Goal: Obtain resource: Obtain resource

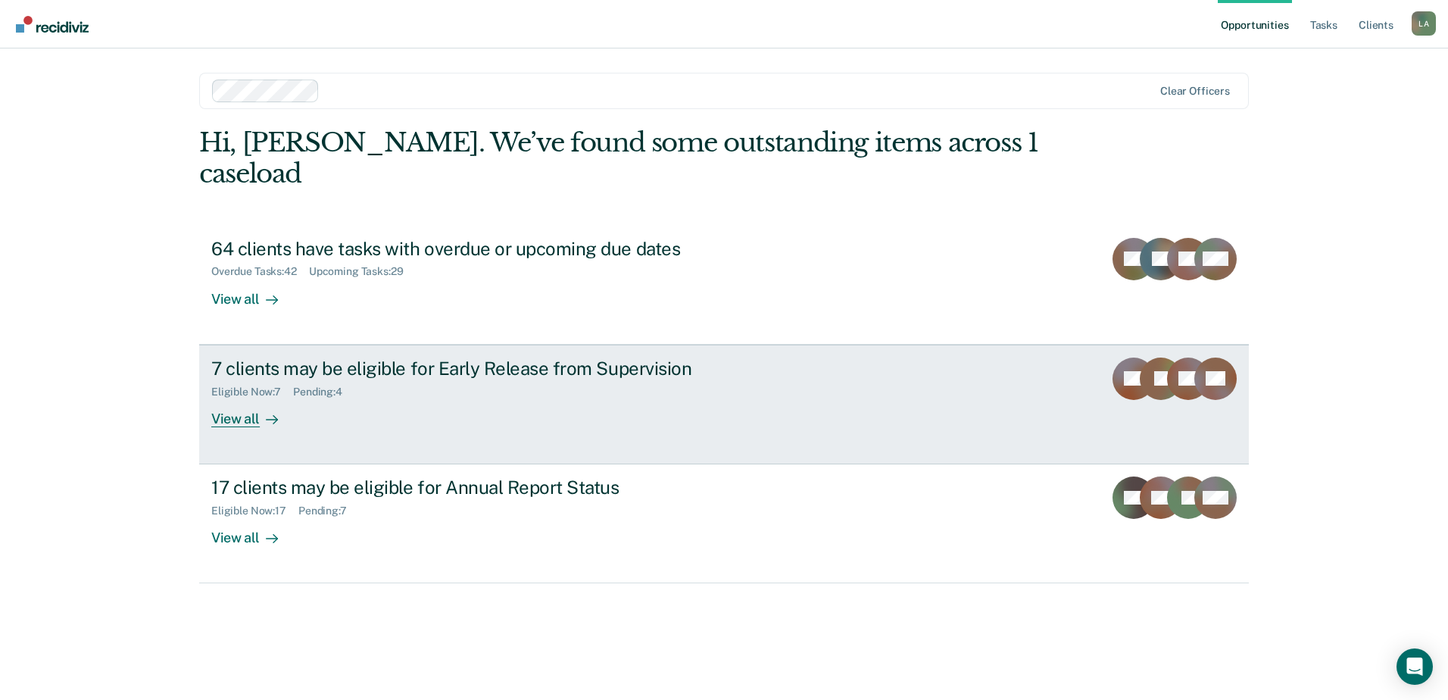
click at [245, 398] on div "View all" at bounding box center [253, 413] width 85 height 30
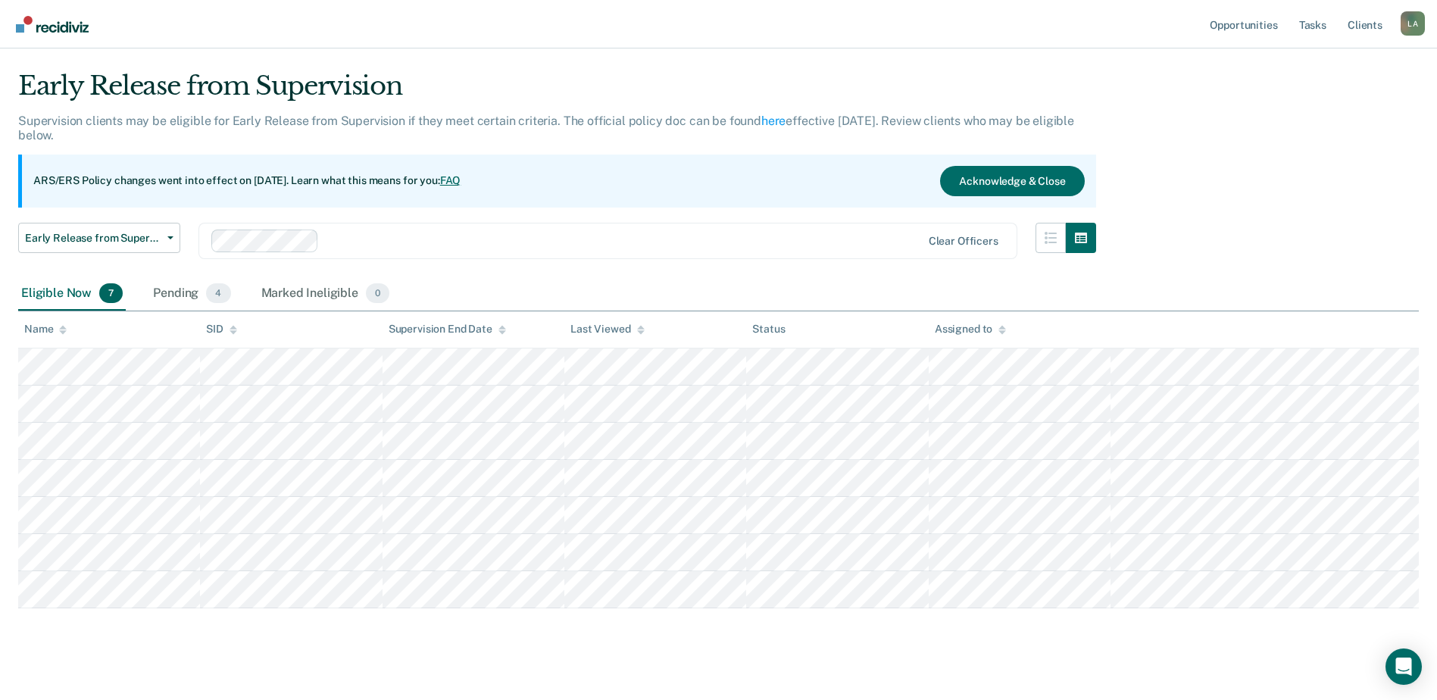
scroll to position [52, 0]
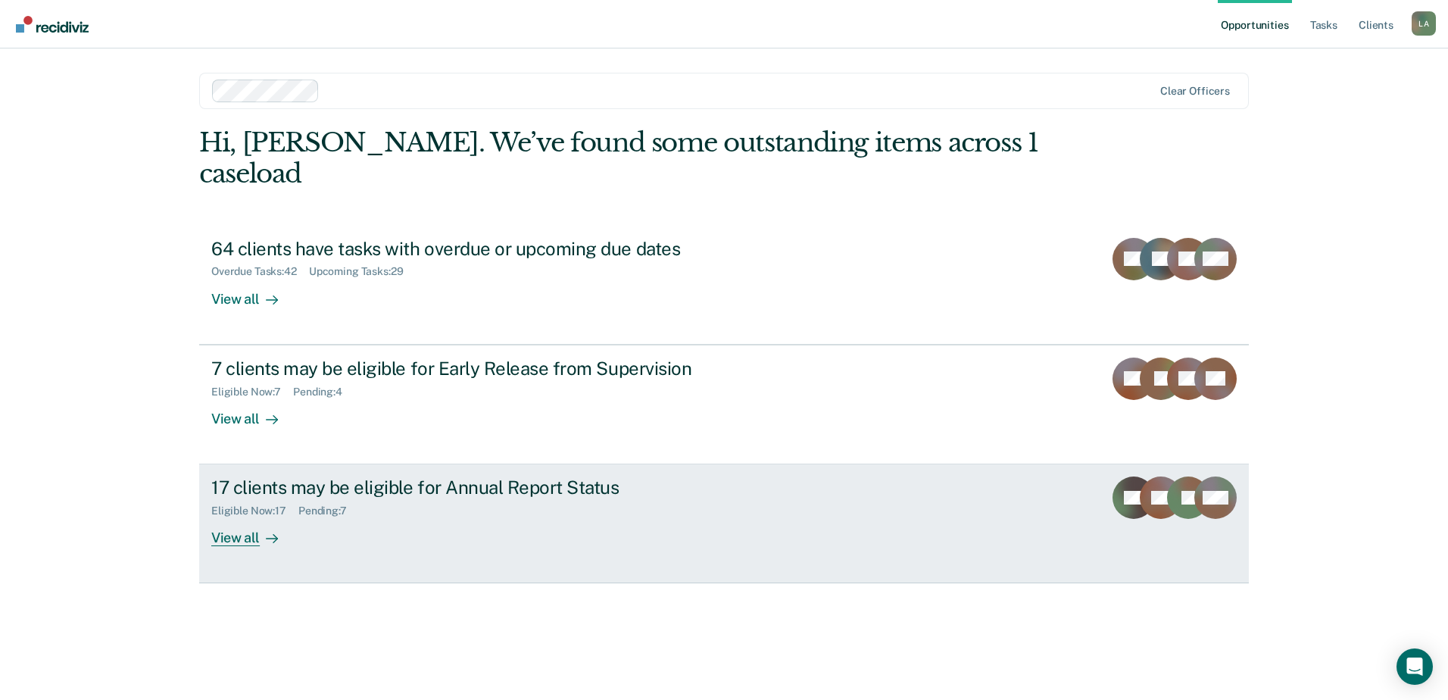
click at [235, 517] on div "View all" at bounding box center [253, 532] width 85 height 30
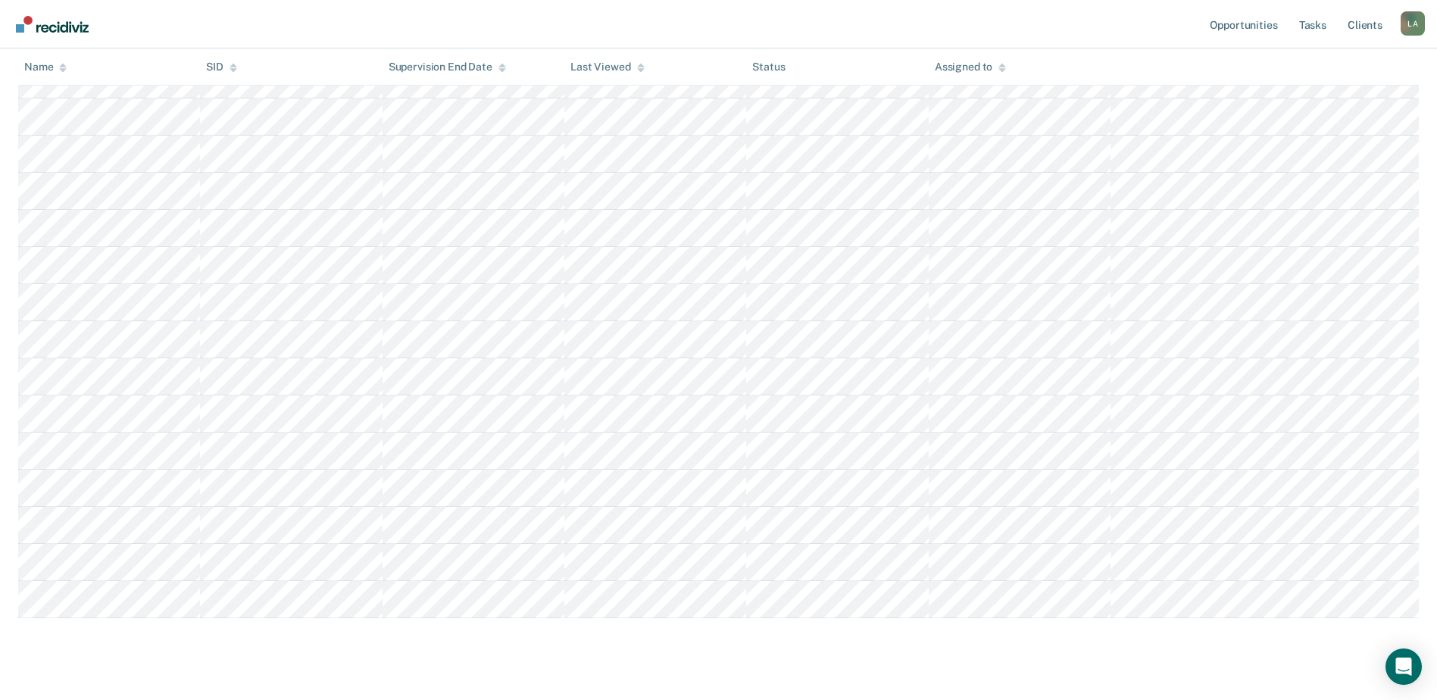
scroll to position [408, 0]
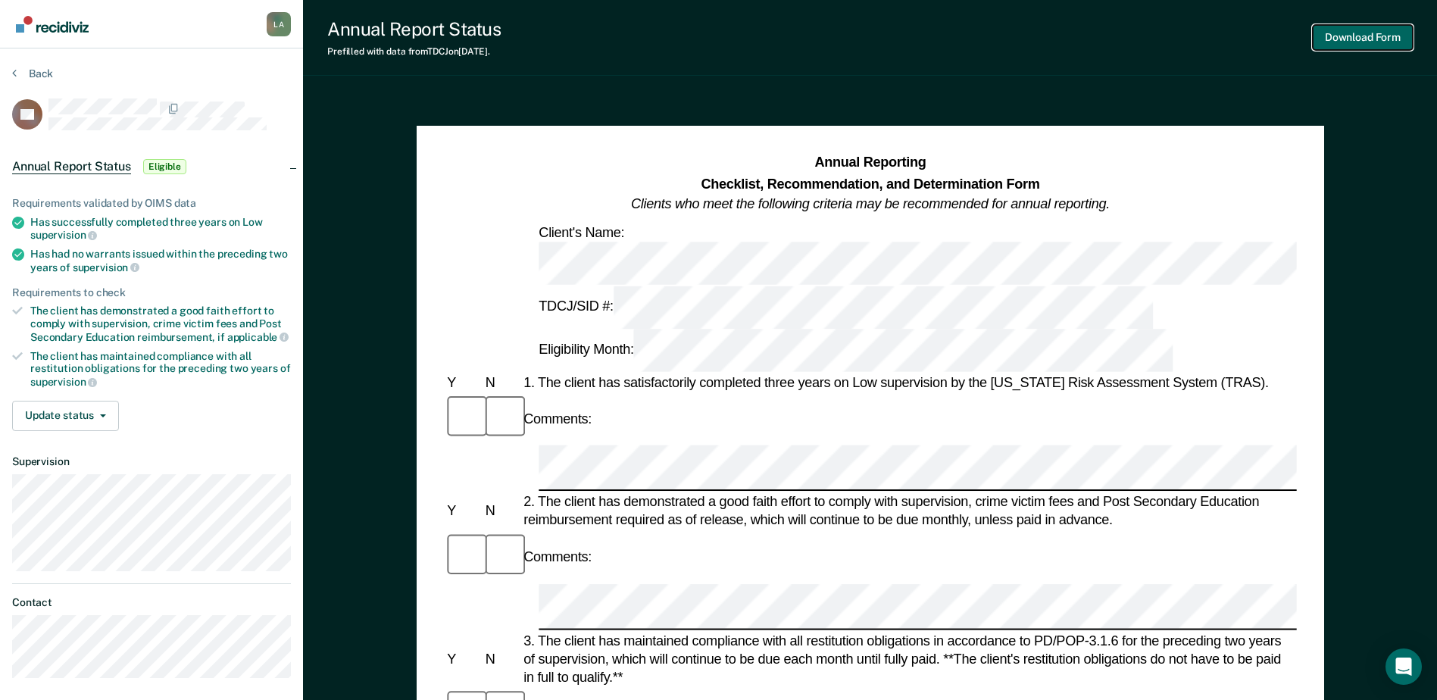
click at [1363, 35] on button "Download Form" at bounding box center [1363, 37] width 100 height 25
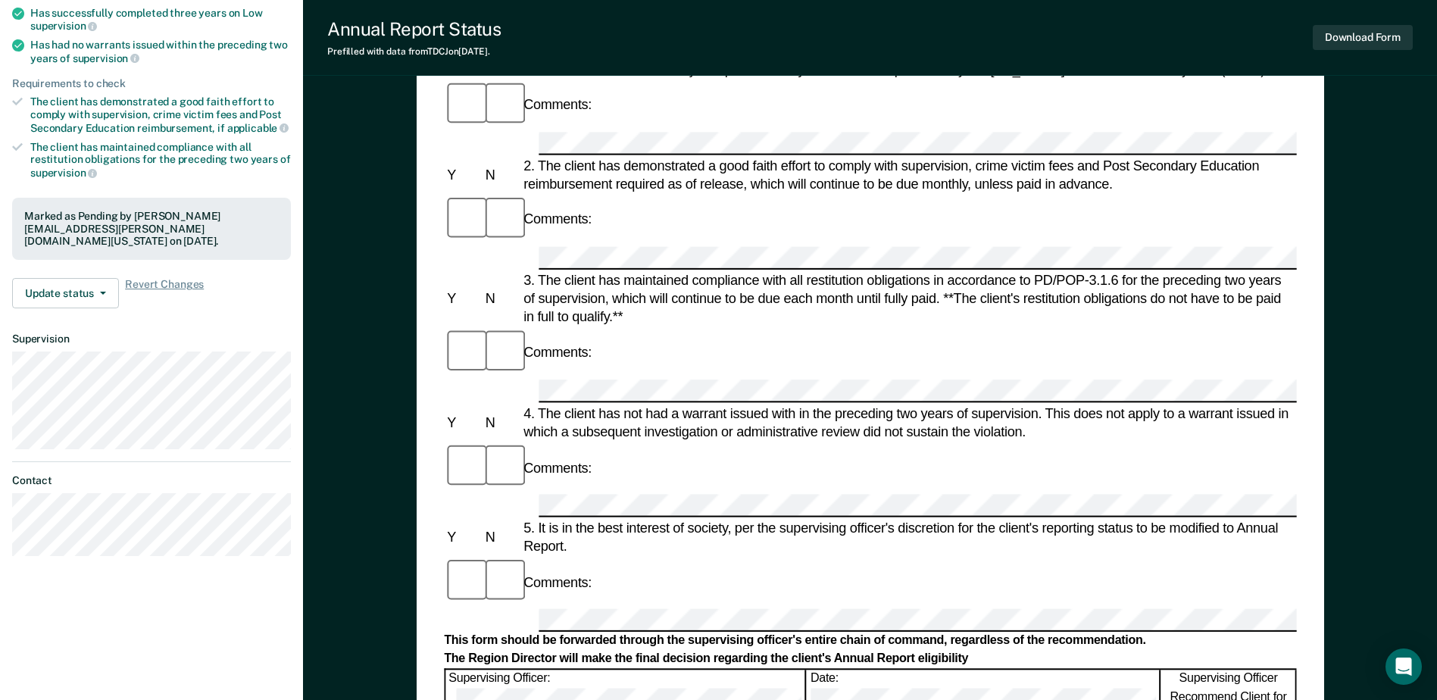
scroll to position [227, 0]
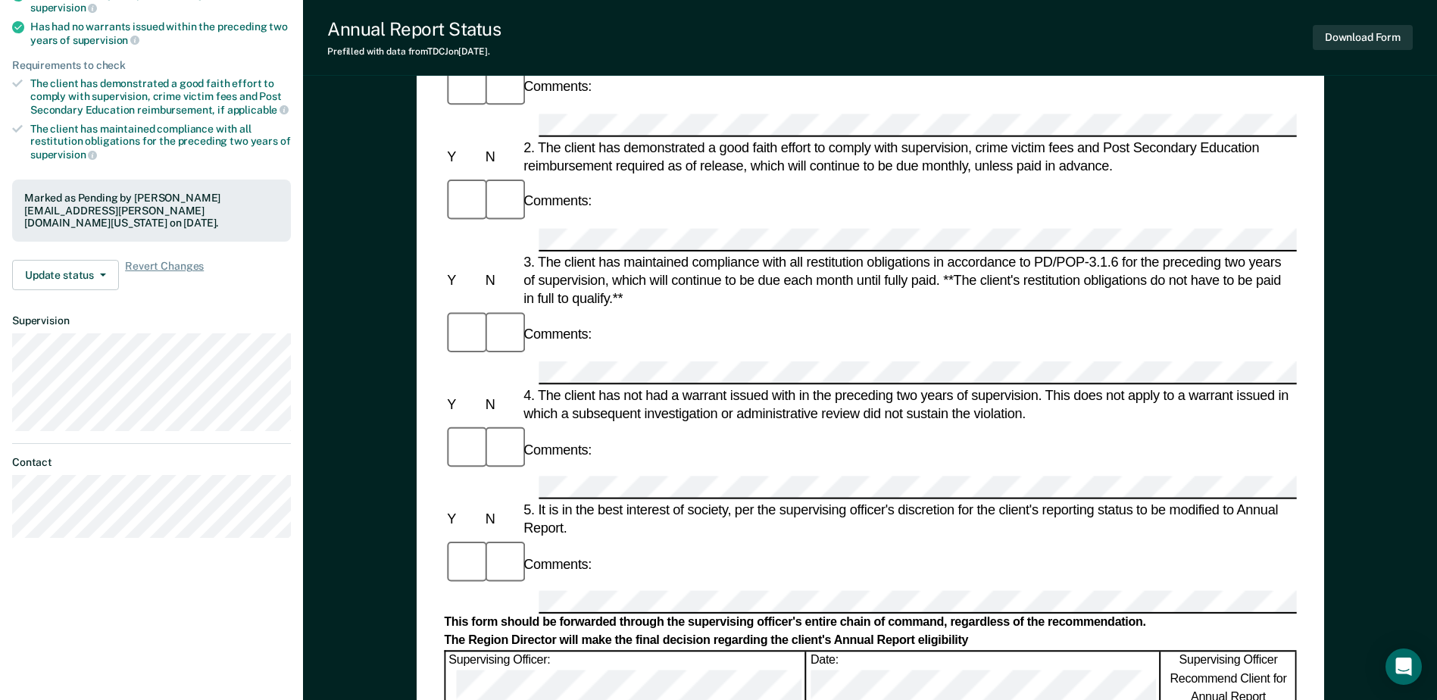
click at [1197, 309] on div "Comments:" at bounding box center [870, 334] width 852 height 51
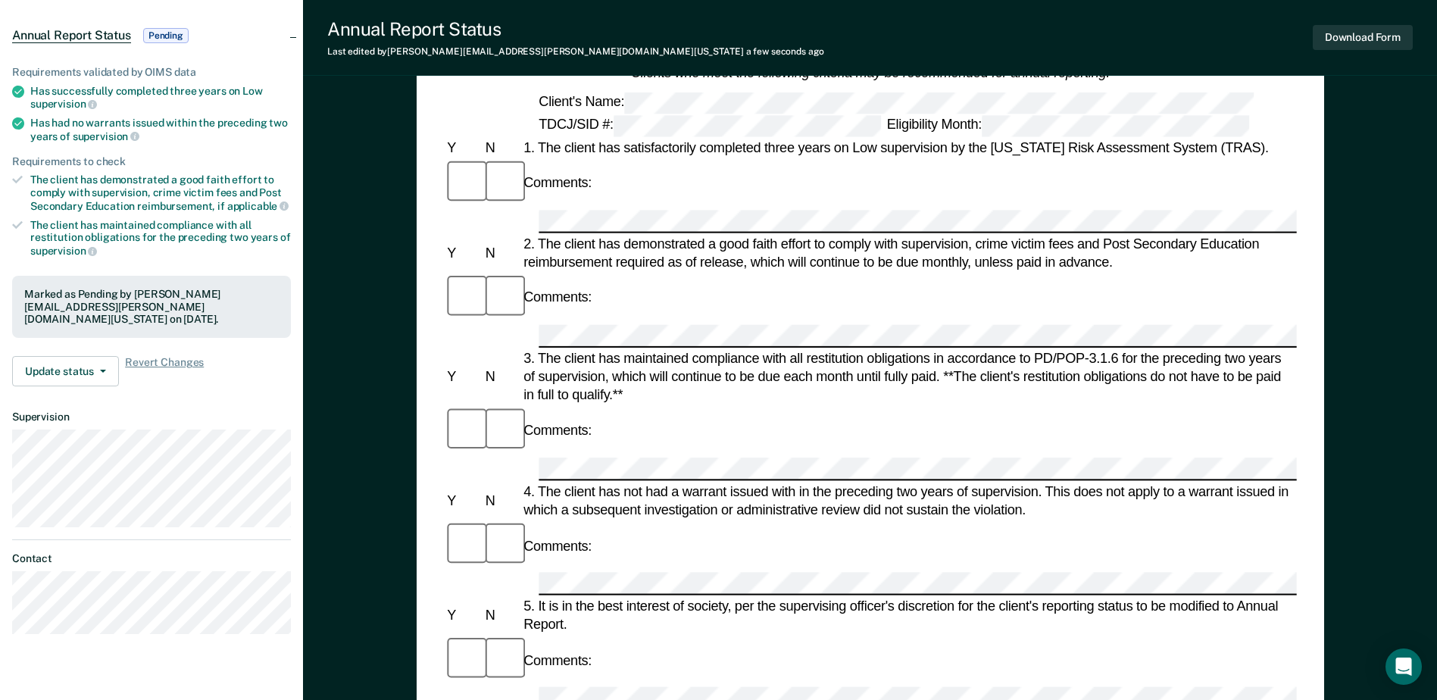
scroll to position [0, 0]
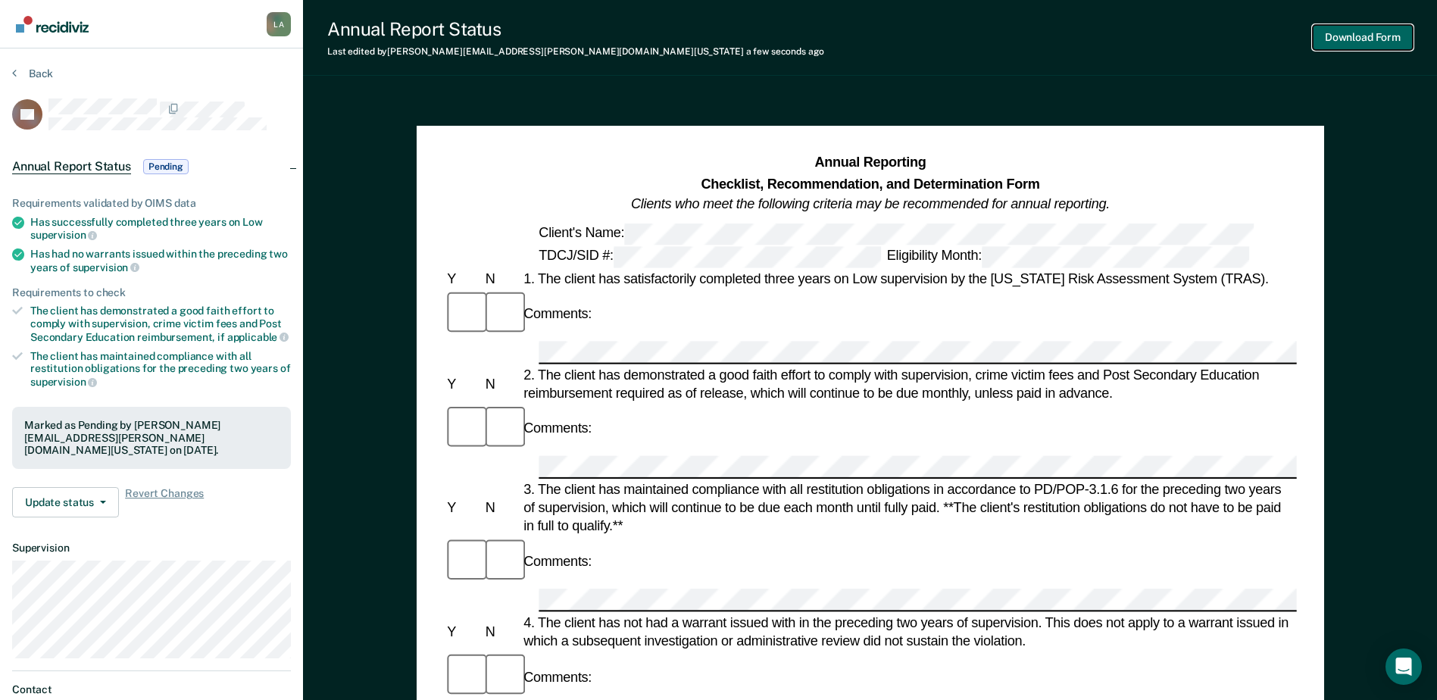
click at [1366, 39] on button "Download Form" at bounding box center [1363, 37] width 100 height 25
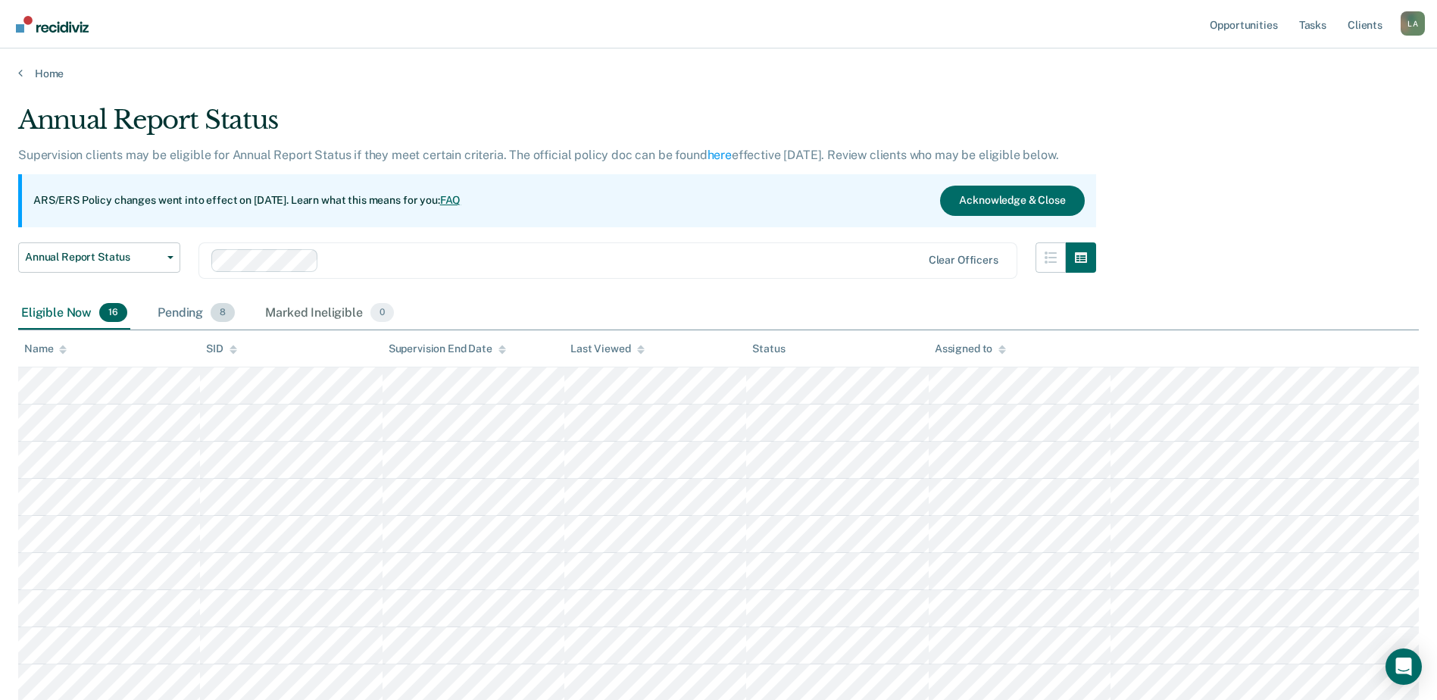
click at [209, 318] on div "Pending 8" at bounding box center [196, 313] width 83 height 33
click at [192, 307] on div "Pending 8" at bounding box center [196, 313] width 83 height 33
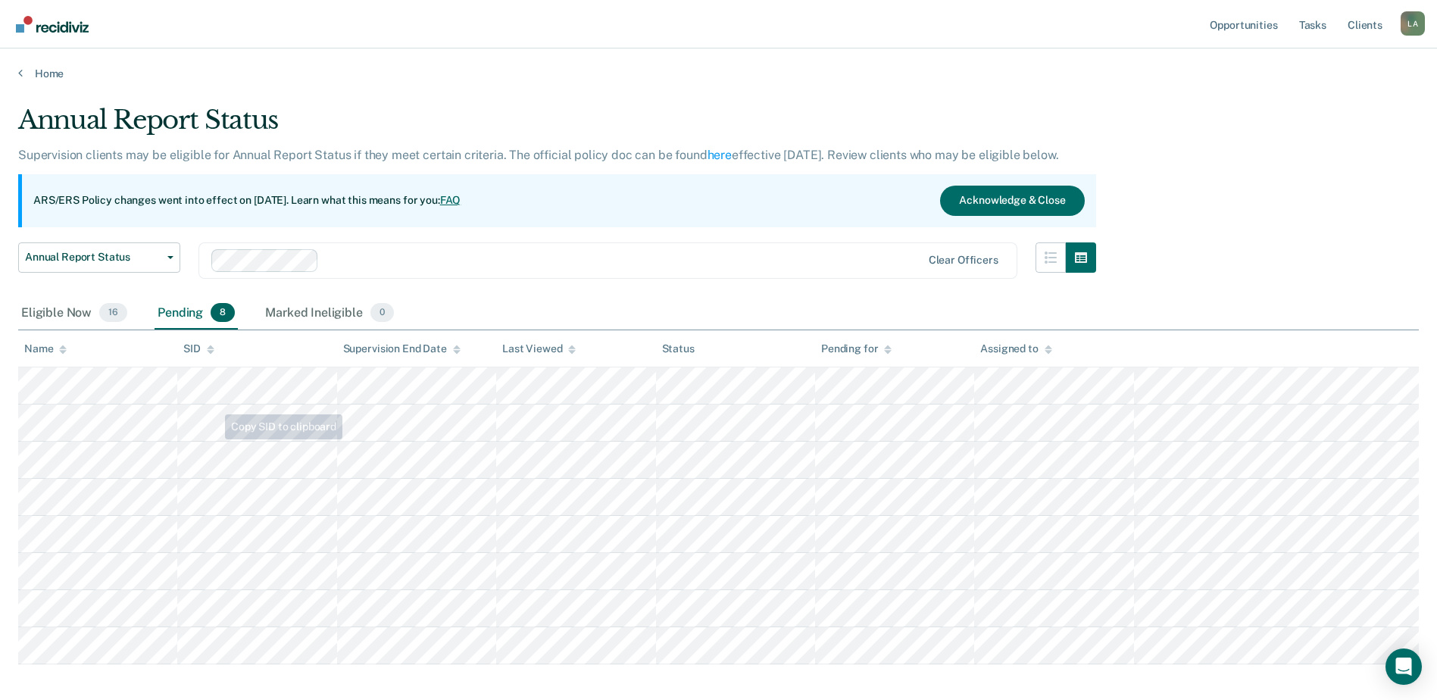
scroll to position [73, 0]
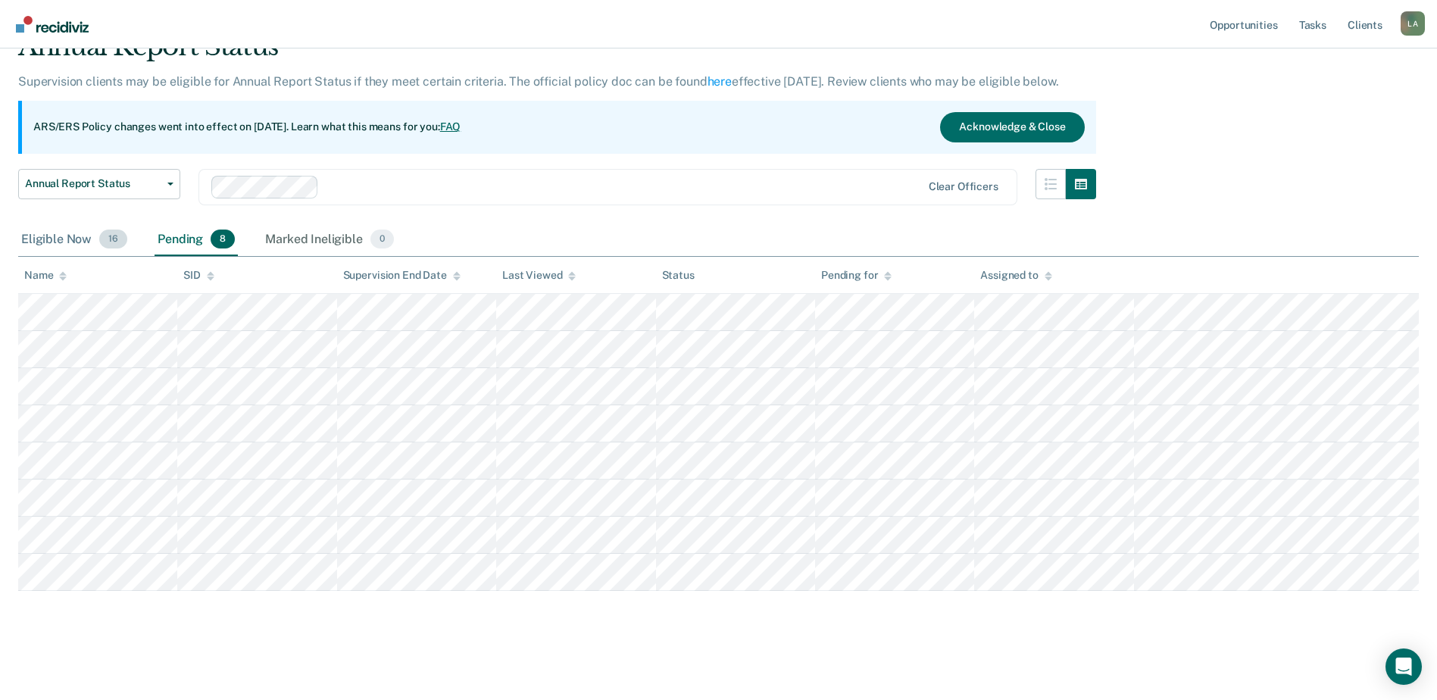
click at [26, 241] on div "Eligible Now 16" at bounding box center [74, 239] width 112 height 33
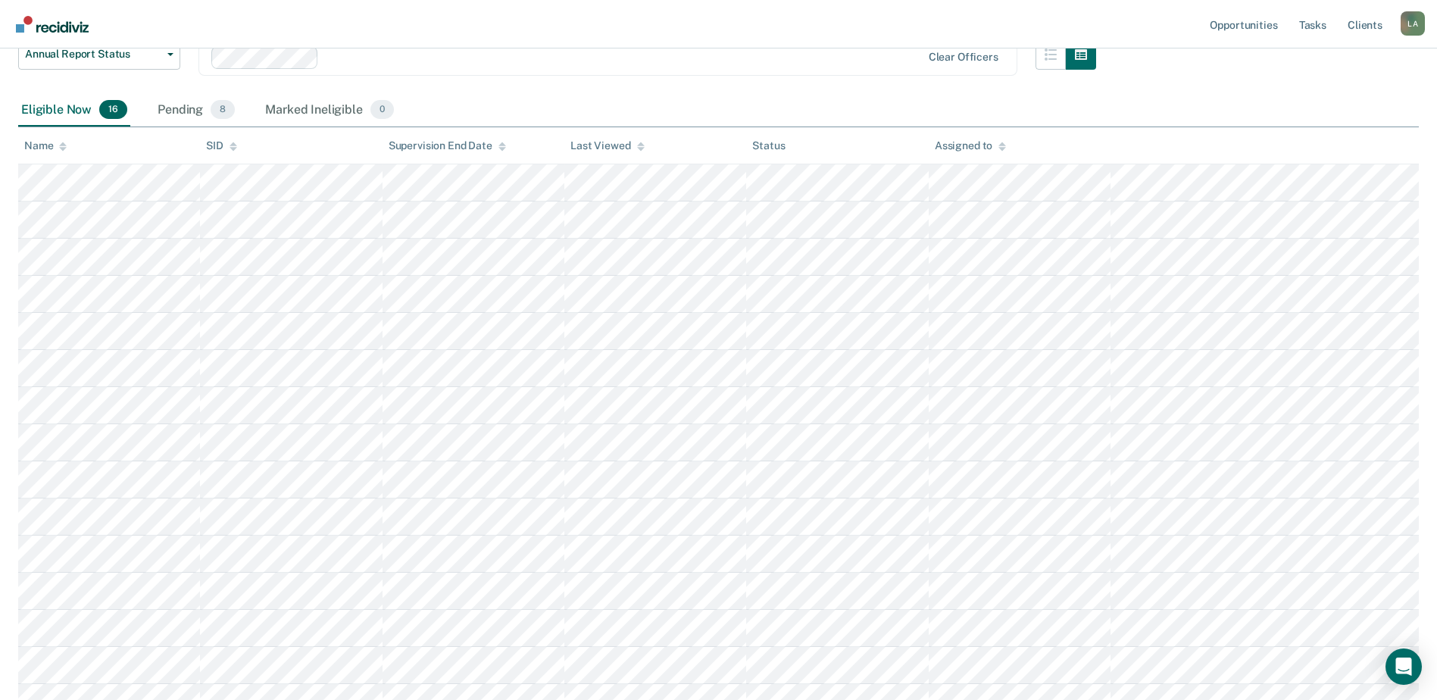
scroll to position [0, 0]
